Goal: Information Seeking & Learning: Learn about a topic

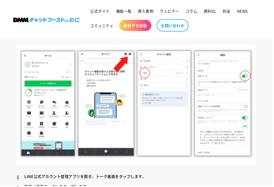
scroll to position [1205, 0]
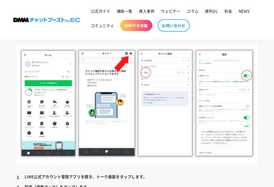
click at [28, 32] on h3 "管理アプリでLINEコールを有効にする方法" at bounding box center [137, 33] width 241 height 6
click at [39, 77] on img at bounding box center [137, 104] width 241 height 121
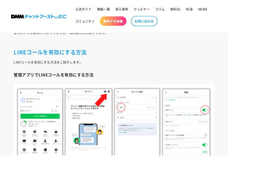
scroll to position [1172, 0]
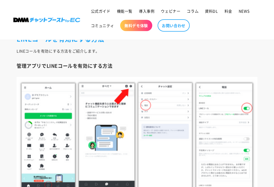
click at [84, 40] on h2 "LINEコールを有効にする方法" at bounding box center [137, 39] width 241 height 8
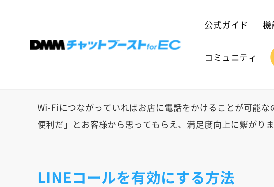
scroll to position [1110, 146]
